Goal: Task Accomplishment & Management: Manage account settings

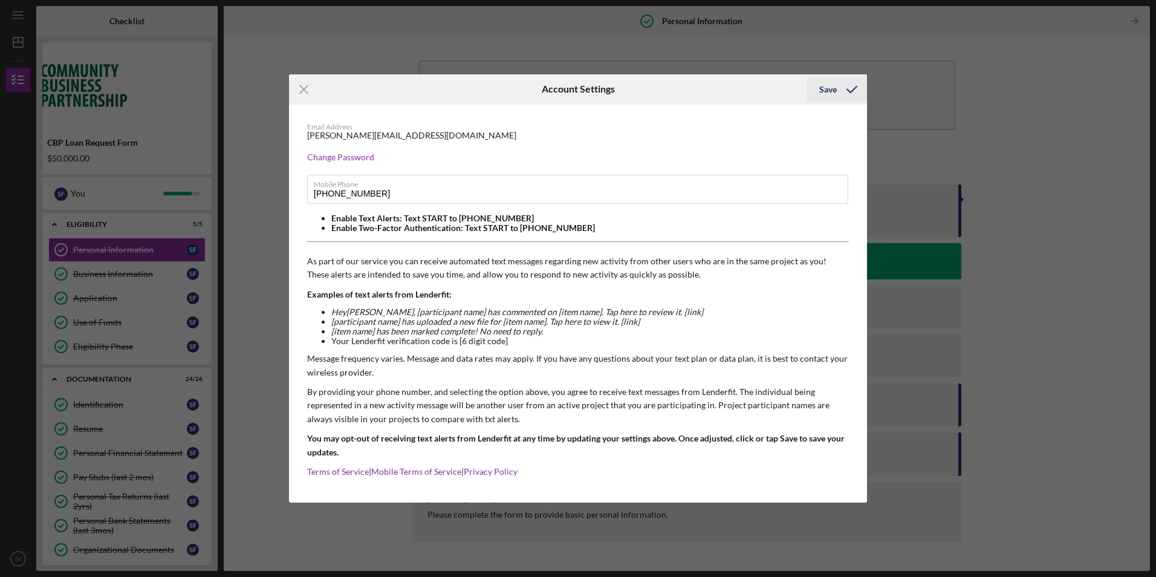
click at [831, 95] on div "Save" at bounding box center [828, 89] width 18 height 24
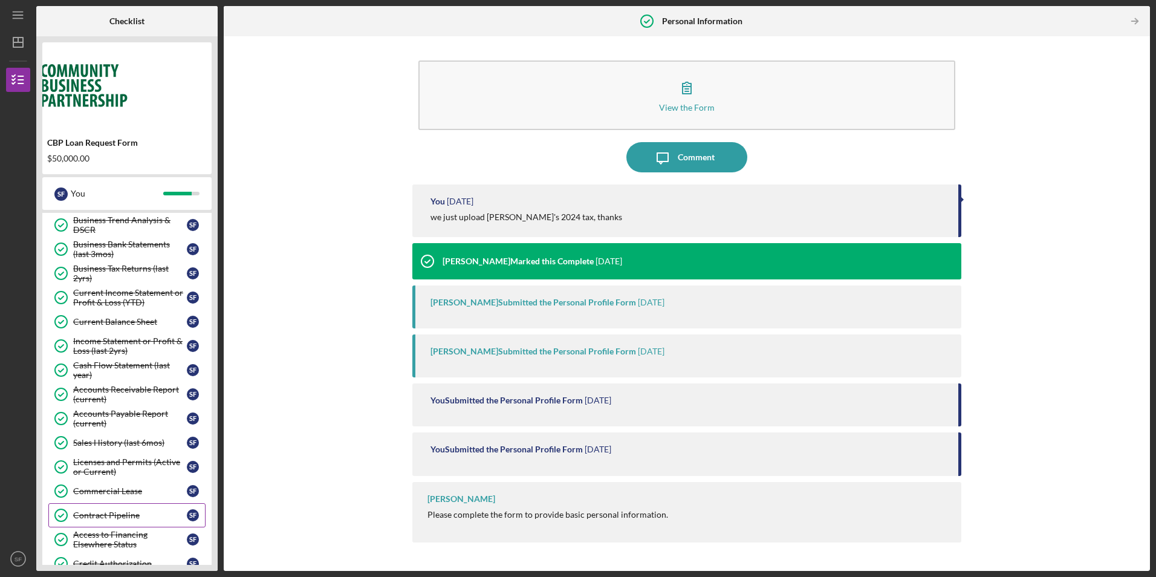
scroll to position [363, 0]
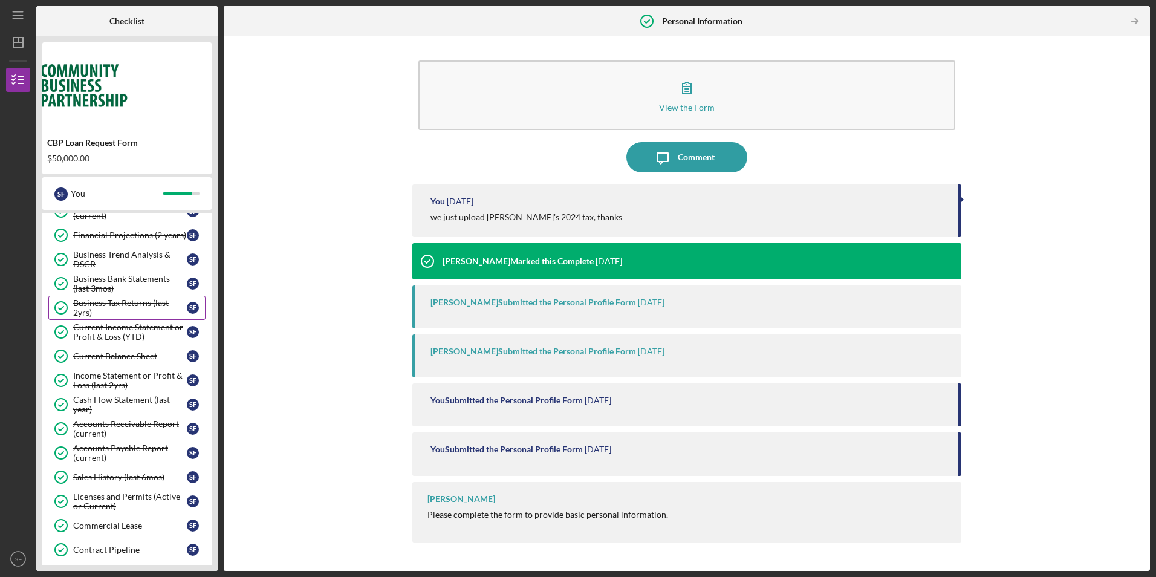
click at [115, 304] on div "Business Tax Returns (last 2yrs)" at bounding box center [130, 307] width 114 height 19
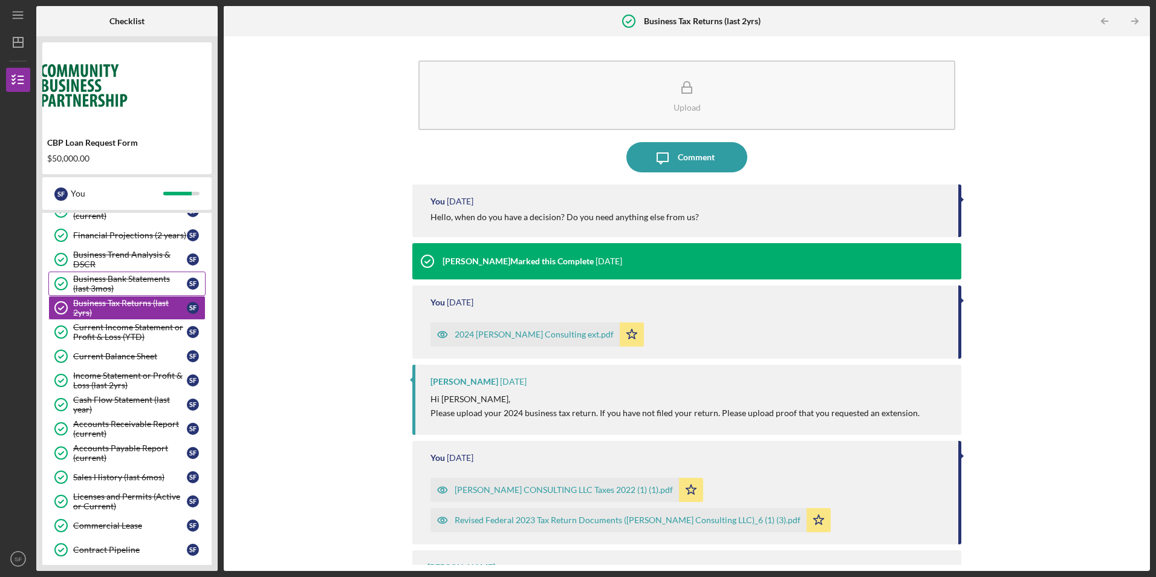
click at [102, 285] on div "Business Bank Statements (last 3mos)" at bounding box center [130, 283] width 114 height 19
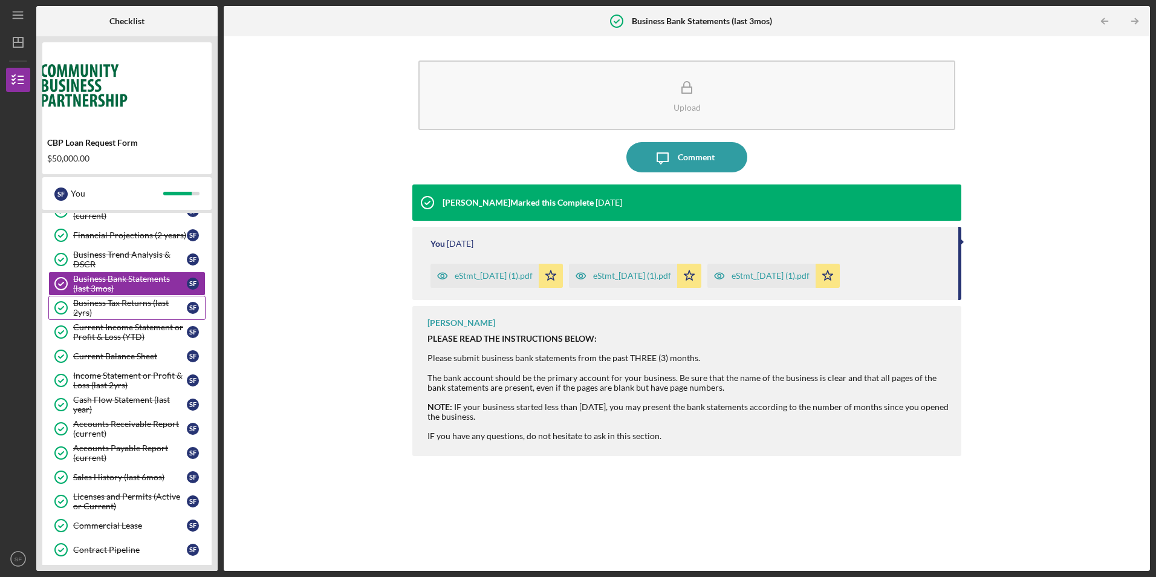
click at [99, 305] on div "Business Tax Returns (last 2yrs)" at bounding box center [130, 307] width 114 height 19
